Goal: Check status: Check status

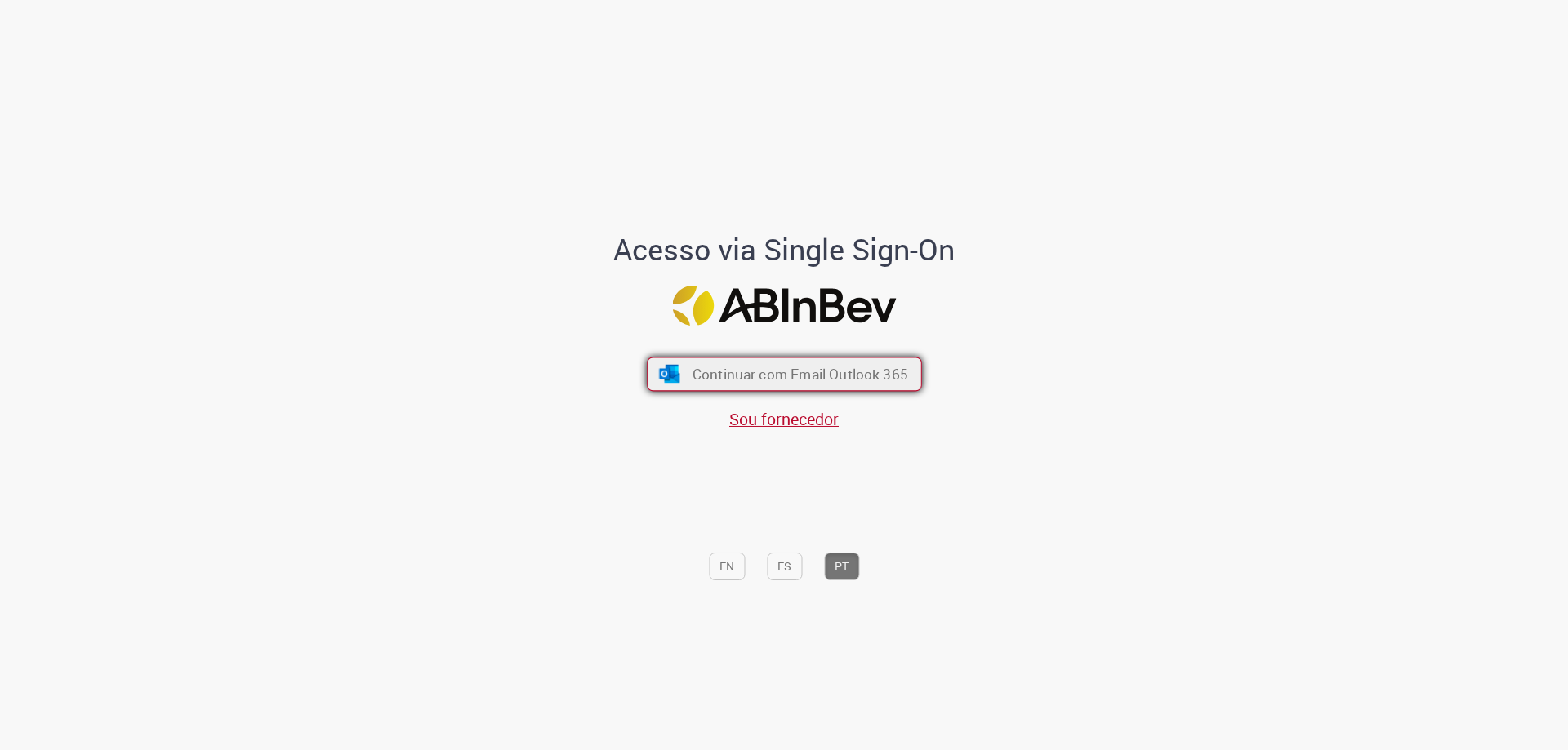
click at [837, 368] on span "Continuar com Email Outlook 365" at bounding box center [799, 374] width 216 height 19
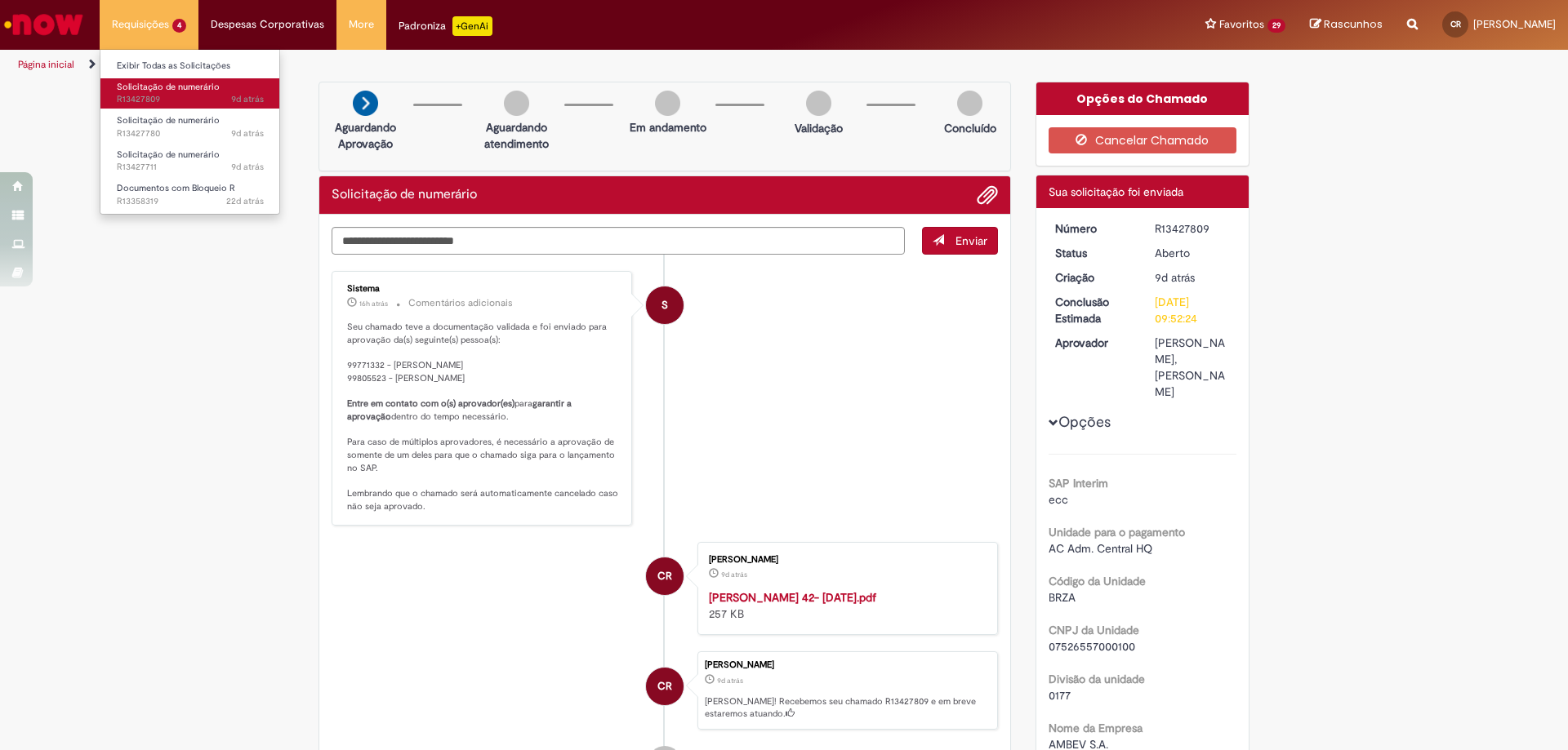
click at [158, 92] on span "Solicitação de numerário" at bounding box center [169, 87] width 103 height 13
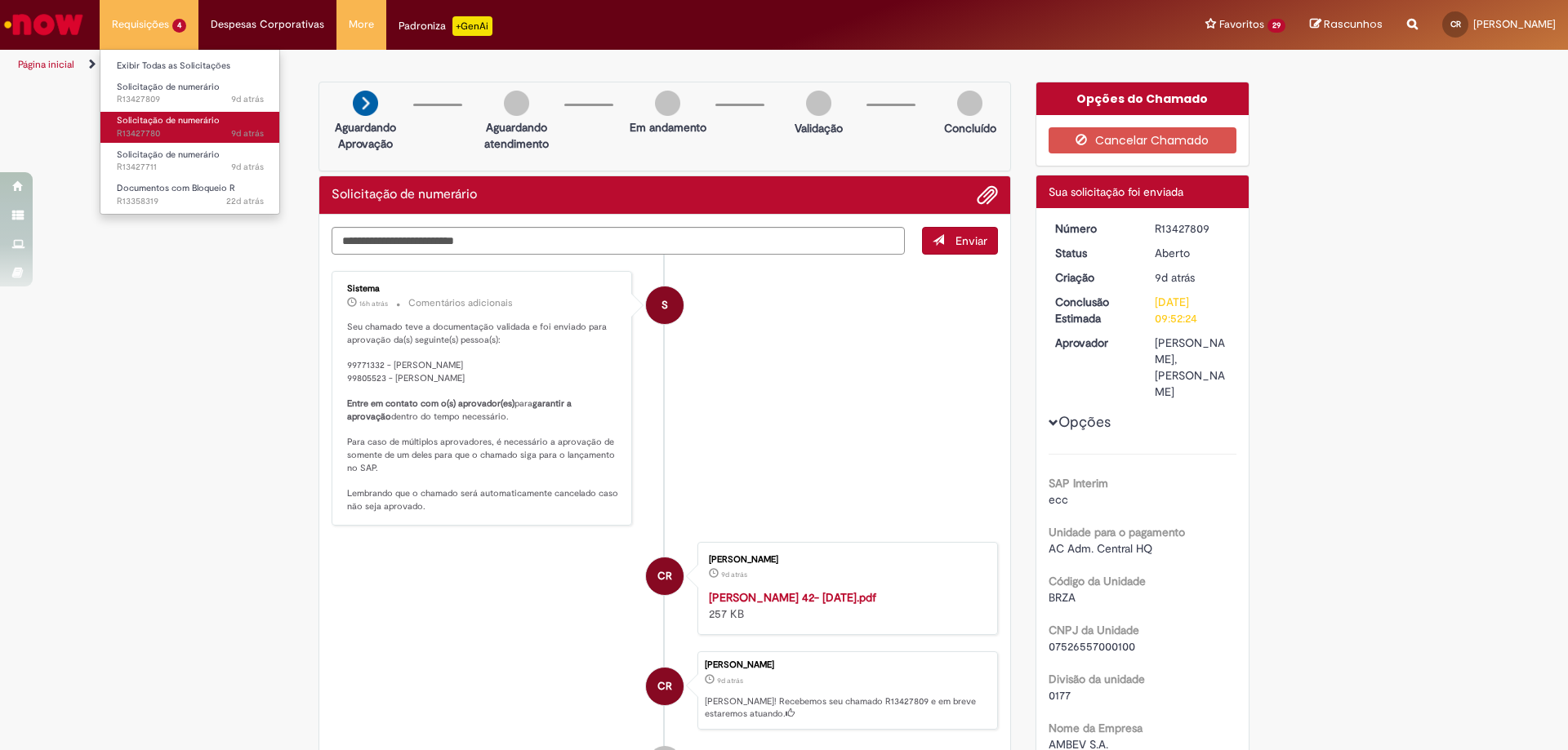
click at [160, 121] on span "Solicitação de numerário" at bounding box center [169, 120] width 103 height 13
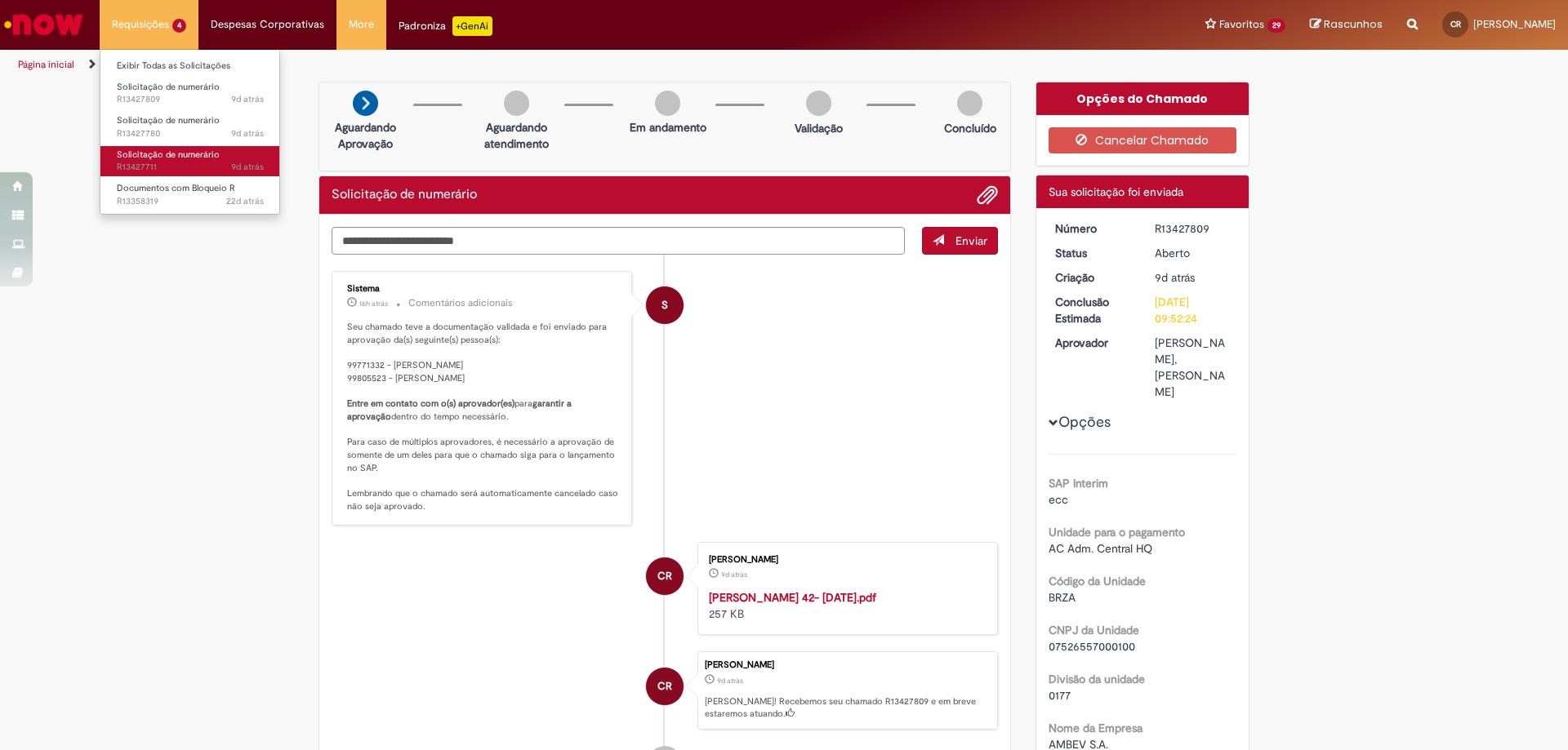
click at [158, 163] on span "9d atrás 9 dias atrás R13427711" at bounding box center [190, 168] width 147 height 13
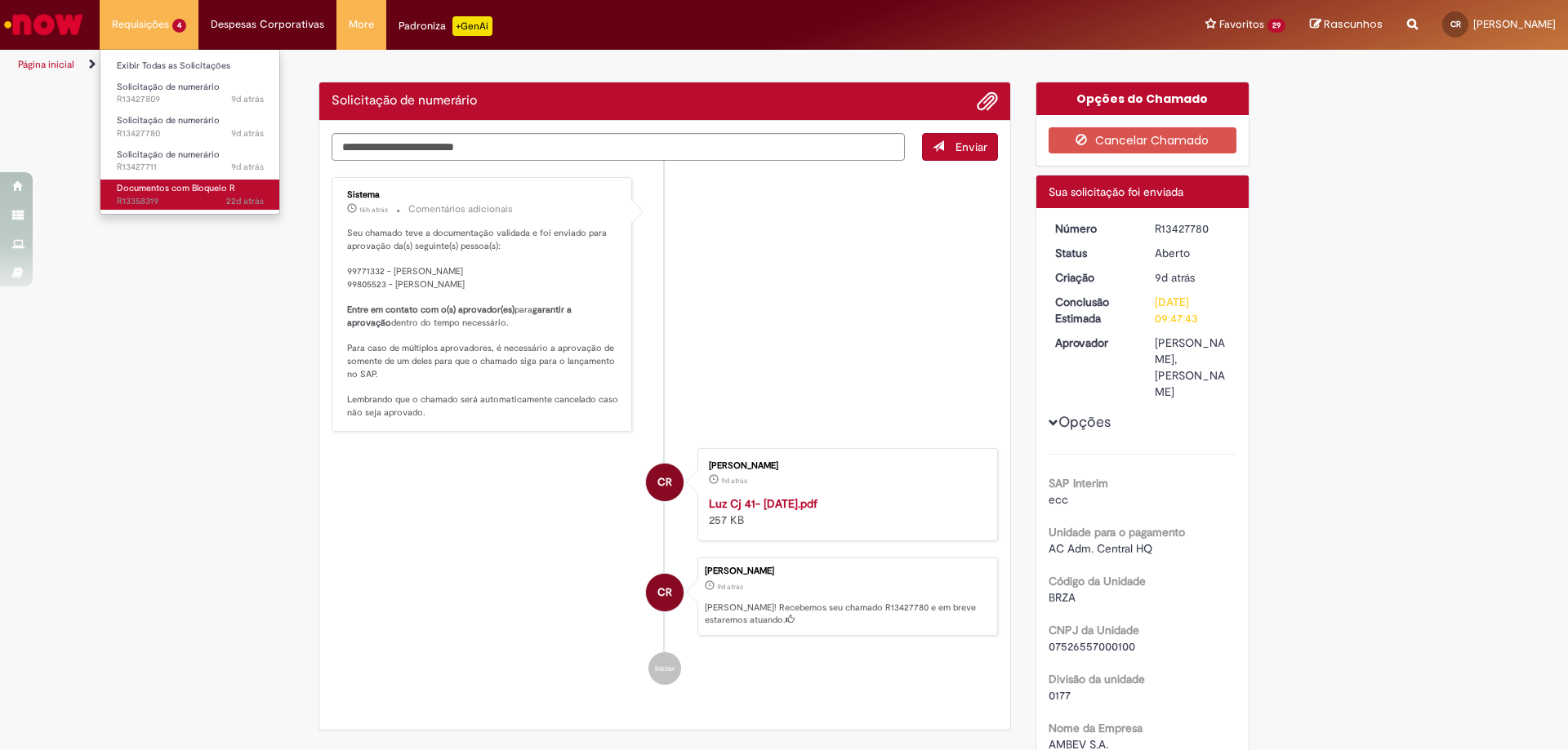
click at [171, 203] on span "22d atrás 22 dias atrás R13358319" at bounding box center [190, 201] width 147 height 13
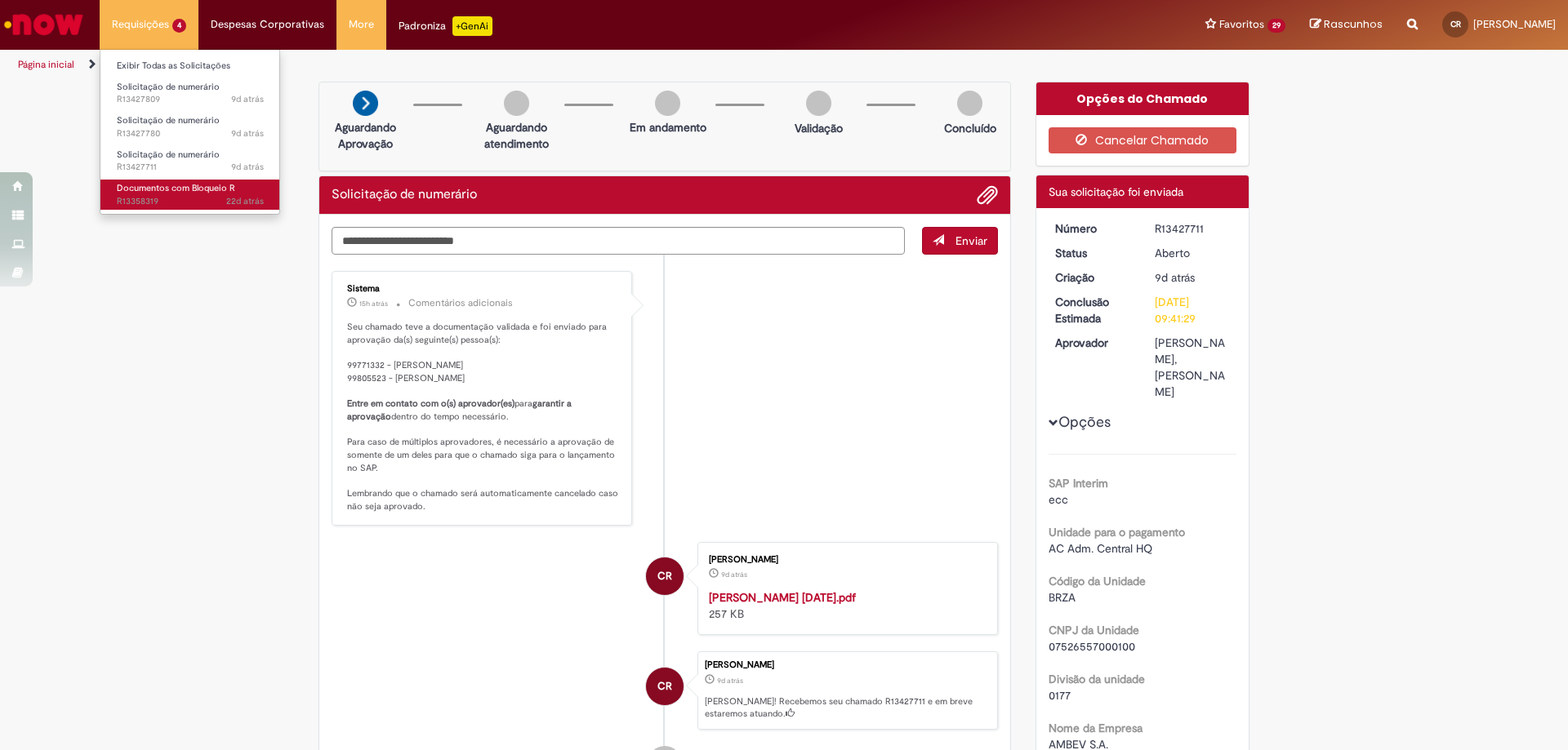
click at [197, 194] on span "Documentos com Bloqueio R" at bounding box center [176, 188] width 119 height 13
